Goal: Obtain resource: Download file/media

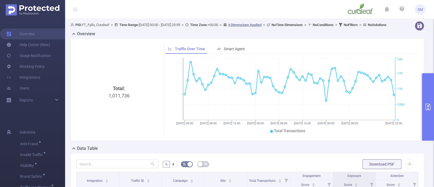
click at [239, 141] on div "Total: 1,011,736 Traffic Over Time Smart Agent [DATE] 00:00 [DATE] 08:00 [DATE]…" at bounding box center [247, 89] width 354 height 102
click at [425, 85] on button "primary" at bounding box center [428, 106] width 12 height 67
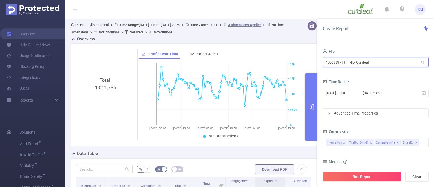
drag, startPoint x: 385, startPoint y: 64, endPoint x: 313, endPoint y: 59, distance: 72.6
click at [313, 59] on section "PID: FT_Fyllo_Curaleaf > Time Range: [DATE] 00:00 - [DATE] 23:59 > Time Zone: +…" at bounding box center [249, 183] width 369 height 329
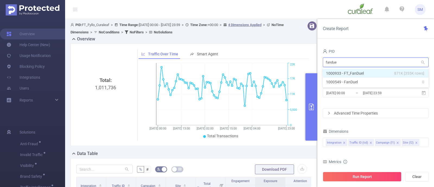
type input "fanduel"
click at [370, 71] on li "1000933 - FT_FanDuel 871K [355K rows]" at bounding box center [376, 73] width 106 height 9
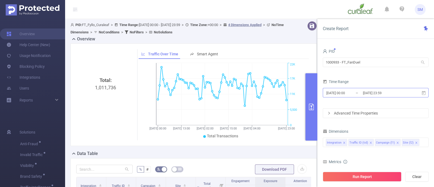
click at [358, 93] on input "[DATE] 00:00" at bounding box center [348, 92] width 44 height 7
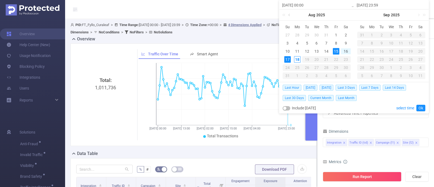
click at [290, 17] on link at bounding box center [289, 14] width 5 height 11
click at [308, 59] on div "22" at bounding box center [307, 59] width 7 height 7
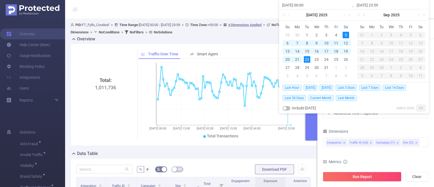
click at [363, 14] on link at bounding box center [364, 14] width 5 height 11
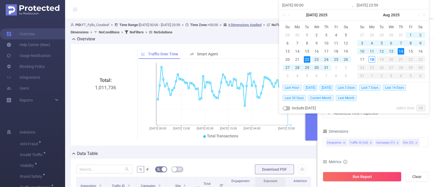
click at [403, 52] on div "14" at bounding box center [400, 51] width 7 height 7
type input "[DATE] 00:00"
type input "[DATE] 23:59"
type input "[DATE] 00:00"
type input "[DATE] 23:59"
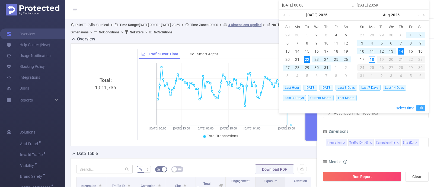
click at [424, 105] on link "Ok" at bounding box center [420, 108] width 9 height 7
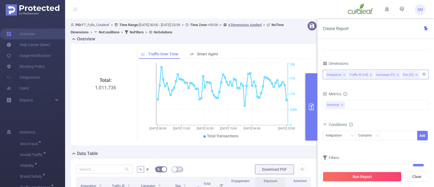
click at [344, 74] on icon "icon: close" at bounding box center [344, 75] width 2 height 2
click at [400, 74] on div "Traffic ID (tid) Campaign (l1) Site (l2)" at bounding box center [376, 74] width 100 height 9
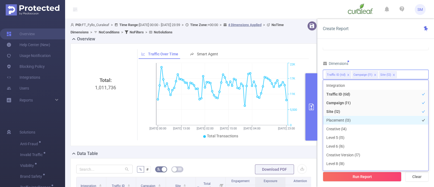
click at [354, 118] on li "Placement (l3)" at bounding box center [375, 120] width 105 height 9
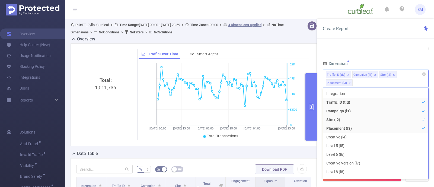
click at [357, 84] on div "Traffic ID (tid) Campaign (l1) Site (l2) Placement (l3)" at bounding box center [376, 79] width 106 height 18
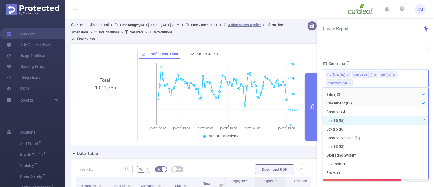
scroll to position [34, 0]
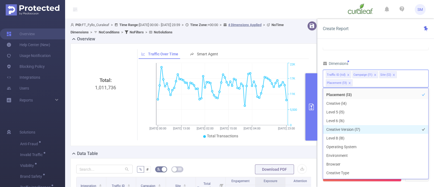
click at [366, 128] on li "Creative Version (l7)" at bounding box center [375, 129] width 105 height 9
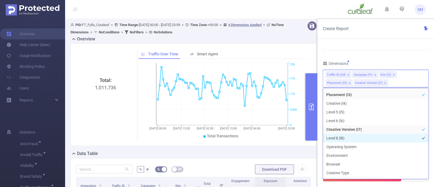
scroll to position [68, 0]
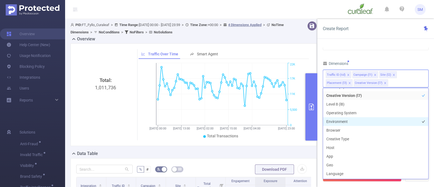
click at [359, 123] on li "Environment" at bounding box center [375, 121] width 105 height 9
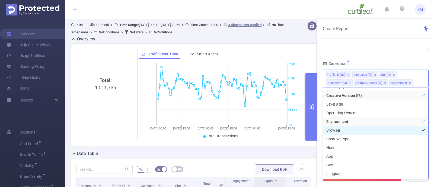
scroll to position [102, 0]
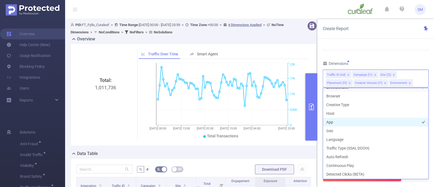
click at [345, 124] on li "App" at bounding box center [375, 122] width 105 height 9
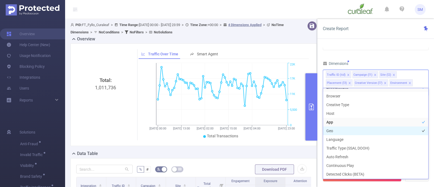
click at [346, 129] on li "Geo" at bounding box center [375, 130] width 105 height 9
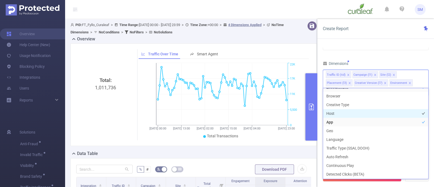
click at [348, 115] on li "Host" at bounding box center [375, 113] width 105 height 9
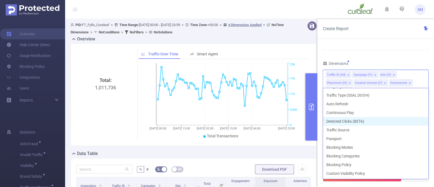
scroll to position [149, 0]
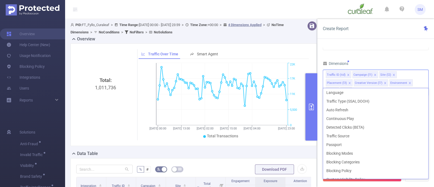
click at [371, 64] on div "Dimensions" at bounding box center [376, 64] width 106 height 9
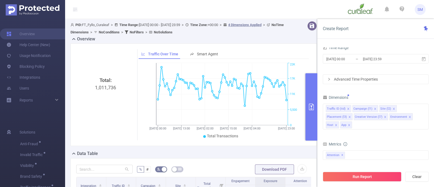
click at [384, 115] on icon "icon: close" at bounding box center [385, 116] width 3 height 3
click at [351, 115] on icon "icon: close" at bounding box center [349, 116] width 3 height 3
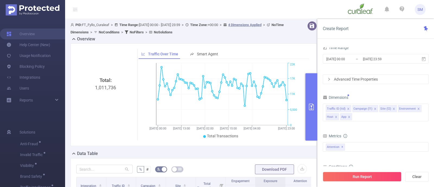
click at [398, 132] on div "Metrics" at bounding box center [376, 136] width 106 height 9
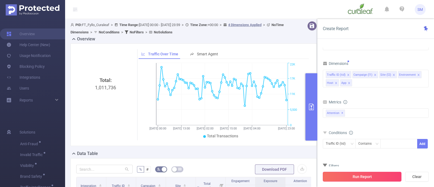
click at [375, 174] on button "Run Report" at bounding box center [362, 177] width 79 height 10
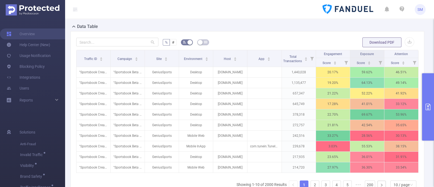
scroll to position [135, 0]
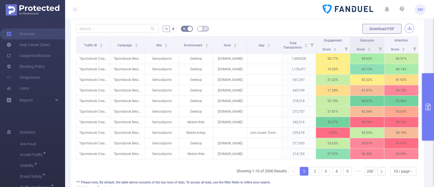
click at [405, 33] on button "button" at bounding box center [409, 28] width 9 height 9
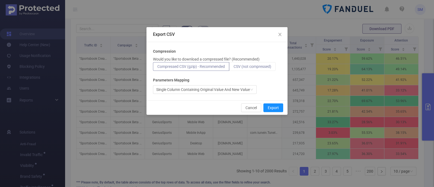
click at [265, 65] on span "CSV (not compressed)" at bounding box center [252, 66] width 38 height 4
click at [233, 68] on input "CSV (not compressed)" at bounding box center [233, 68] width 0 height 0
click at [274, 104] on button "Export" at bounding box center [273, 107] width 20 height 9
